Goal: Transaction & Acquisition: Purchase product/service

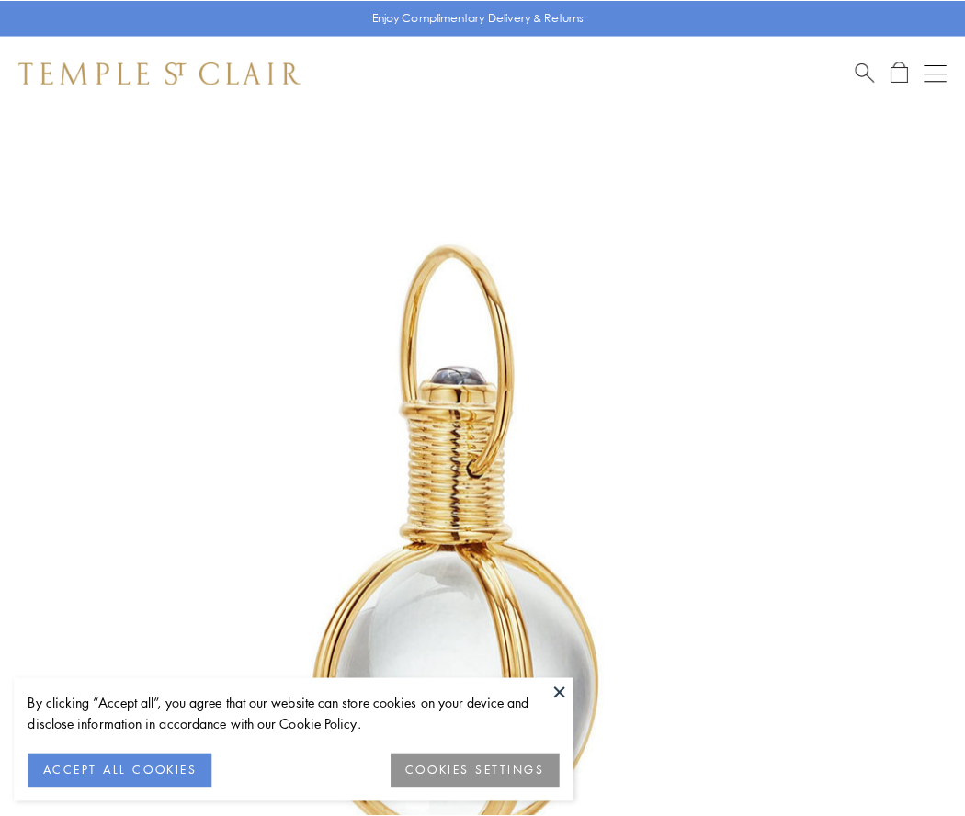
scroll to position [480, 0]
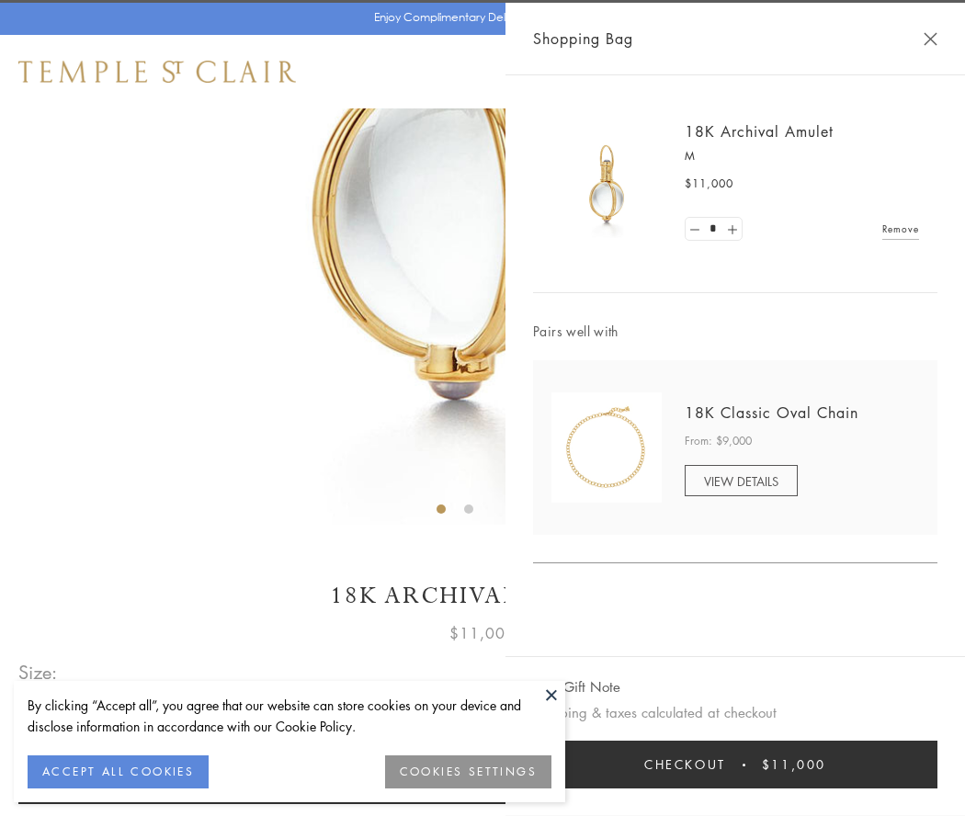
click at [735, 765] on button "Checkout $11,000" at bounding box center [735, 765] width 404 height 48
